Goal: Transaction & Acquisition: Purchase product/service

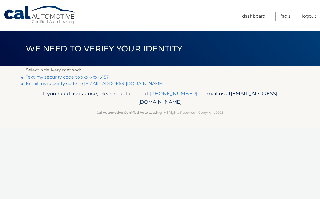
click at [103, 76] on link "Text my security code to xxx-xxx-6157" at bounding box center [67, 77] width 83 height 5
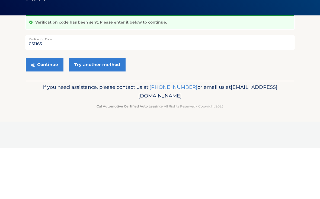
type input "051165"
click at [55, 109] on button "Continue" at bounding box center [45, 116] width 38 height 14
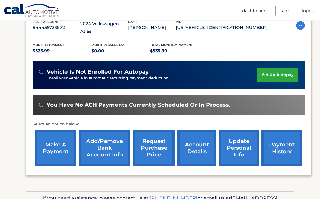
scroll to position [118, 0]
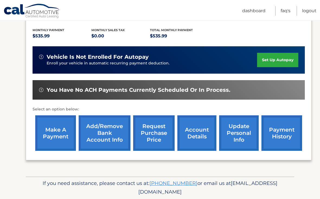
click at [54, 128] on link "make a payment" at bounding box center [55, 134] width 41 height 36
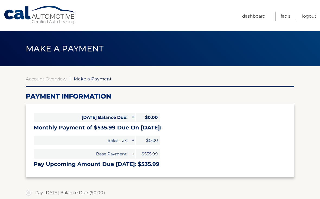
select select "NjM2ODRhYmItYzIxNS00ZTYxLTgyNjgtMGVlMDdhNGVhZmU4"
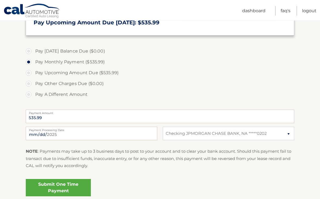
scroll to position [142, 0]
click at [79, 135] on input "[DATE]" at bounding box center [92, 134] width 132 height 14
type input "[DATE]"
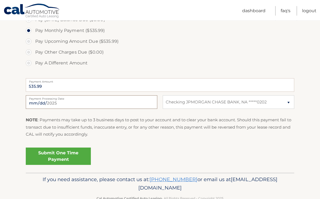
scroll to position [177, 0]
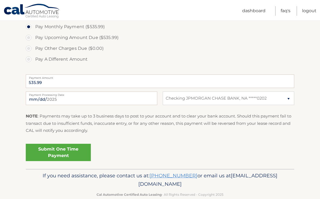
click at [59, 150] on link "Submit One Time Payment" at bounding box center [58, 152] width 65 height 17
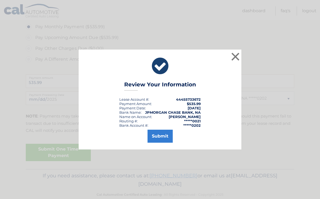
click at [167, 140] on button "Submit" at bounding box center [160, 136] width 25 height 13
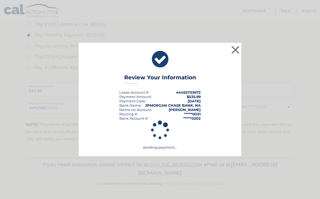
scroll to position [158, 0]
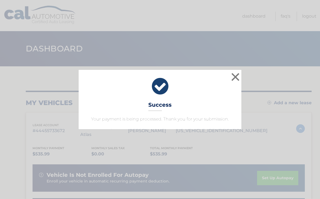
click at [239, 76] on button "×" at bounding box center [235, 77] width 11 height 11
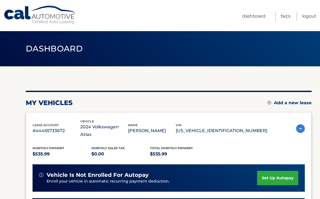
click at [310, 19] on link "Logout" at bounding box center [309, 16] width 14 height 9
